Goal: Information Seeking & Learning: Learn about a topic

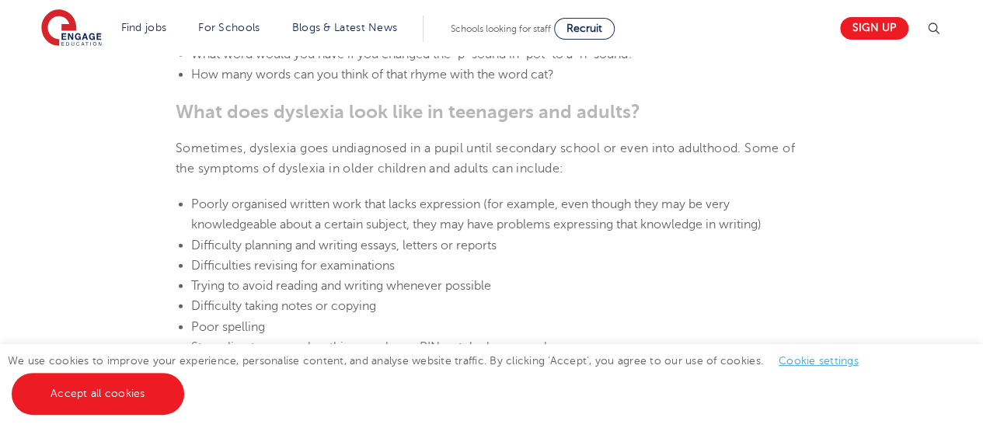
scroll to position [2098, 0]
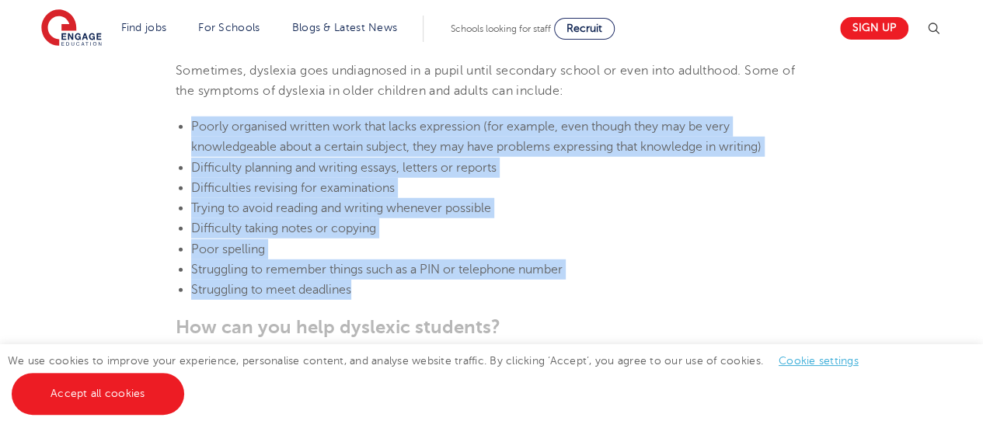
drag, startPoint x: 193, startPoint y: 127, endPoint x: 364, endPoint y: 293, distance: 237.9
click at [364, 293] on ul "Poorly organised written work that lacks expression (for example, even though t…" at bounding box center [492, 209] width 632 height 184
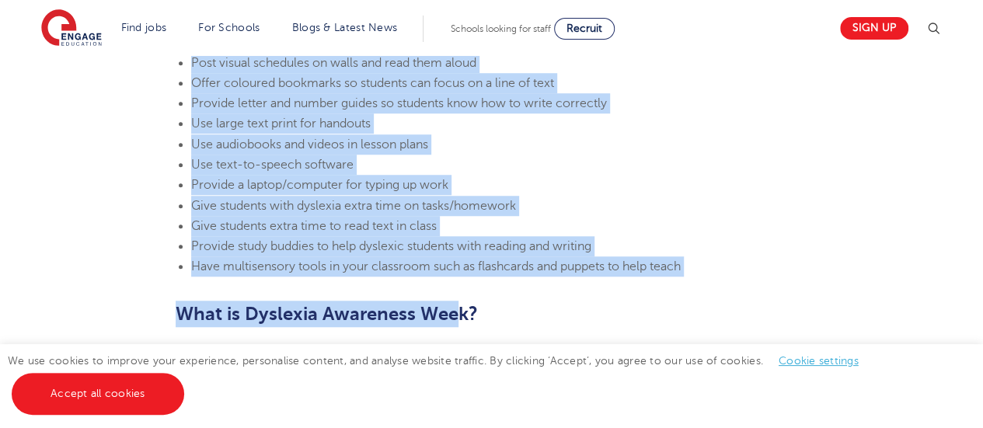
scroll to position [3574, 0]
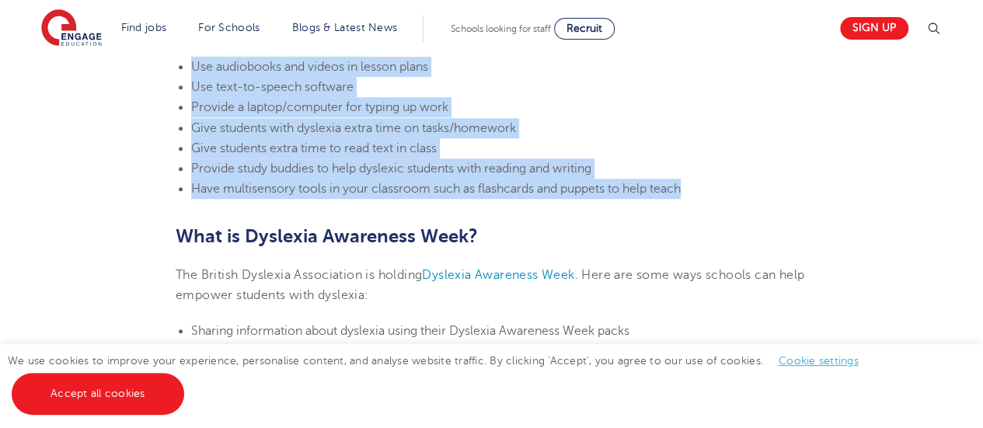
drag, startPoint x: 194, startPoint y: 137, endPoint x: 705, endPoint y: 183, distance: 513.2
click at [705, 183] on ul "Post visual schedules on walls and read them aloud Offer coloured bookmarks so …" at bounding box center [492, 87] width 632 height 225
copy ul "Post visual schedules on walls and read them aloud Offer coloured bookmarks so …"
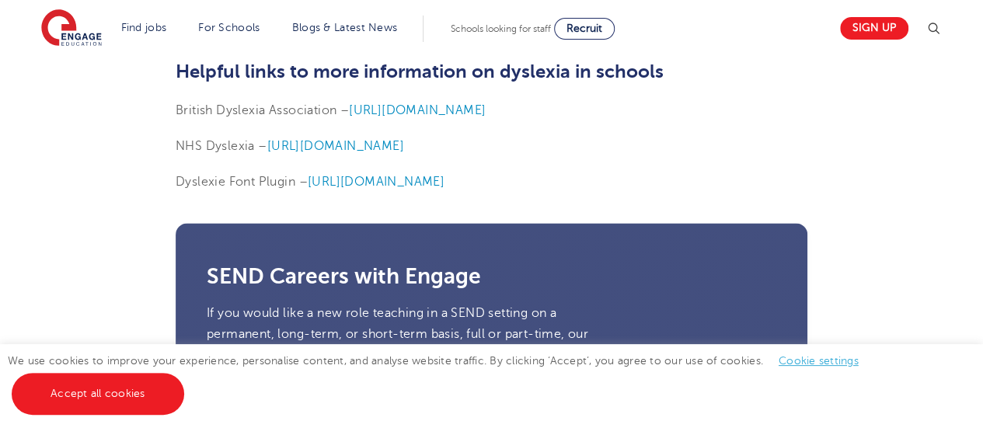
scroll to position [3651, 0]
